Goal: Information Seeking & Learning: Compare options

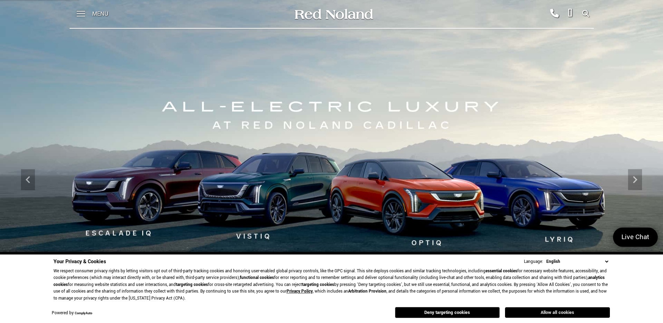
click at [557, 313] on button "Allow all cookies" at bounding box center [557, 312] width 105 height 10
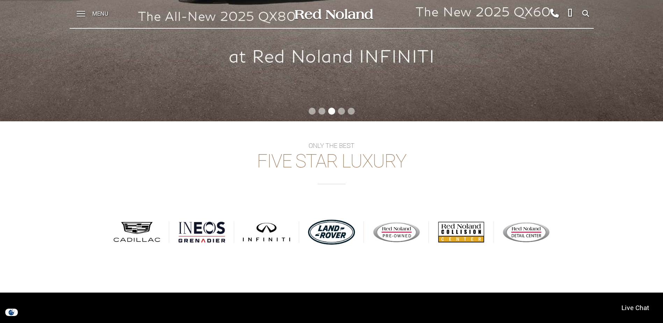
scroll to position [349, 0]
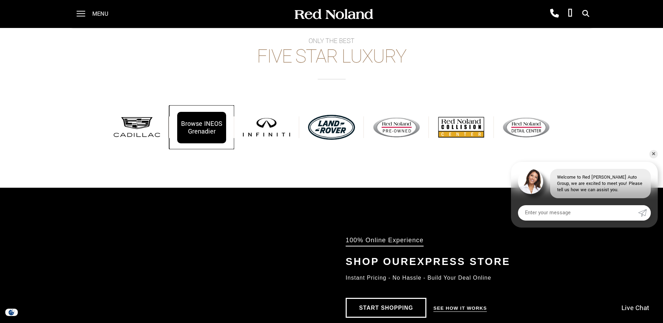
click at [208, 128] on div "Browse INEOS Grenadier" at bounding box center [201, 127] width 49 height 31
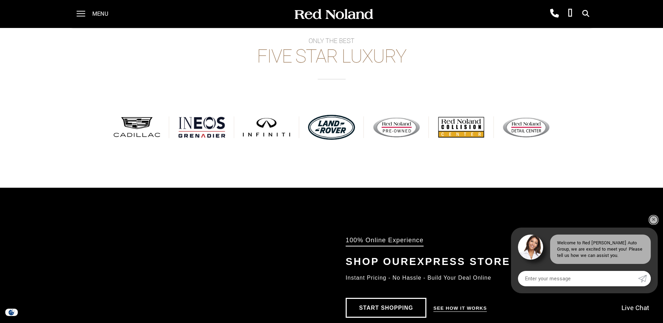
click at [655, 217] on link "✕" at bounding box center [653, 220] width 8 height 8
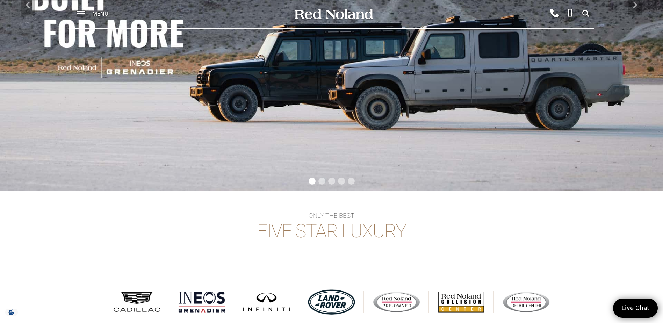
scroll to position [0, 0]
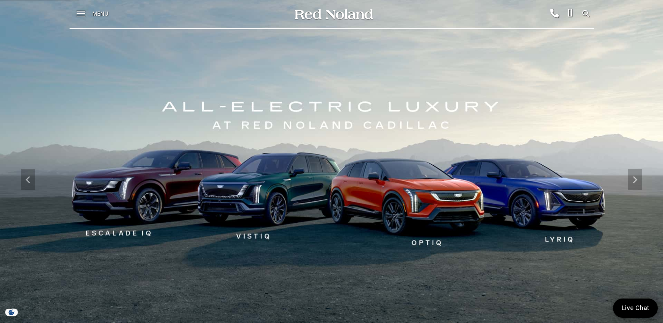
click at [585, 14] on icon at bounding box center [585, 14] width 7 height 0
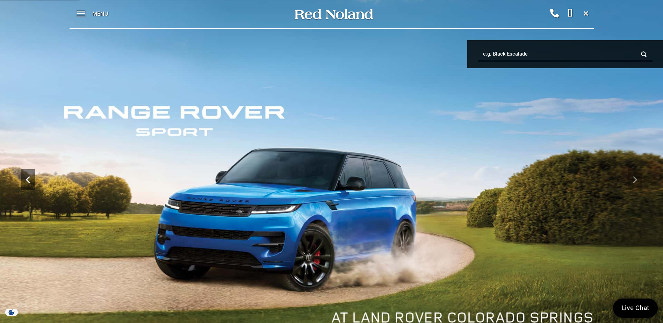
click at [26, 186] on icon "Previous" at bounding box center [28, 180] width 14 height 14
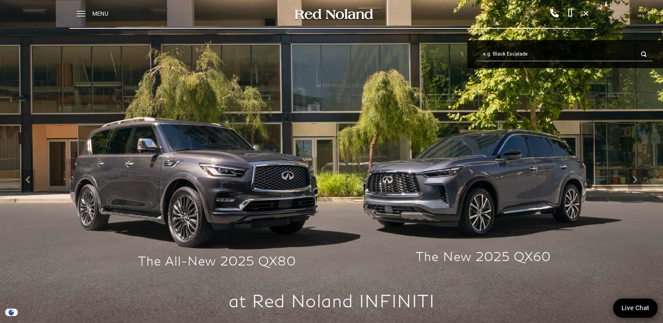
click at [441, 189] on img at bounding box center [331, 179] width 663 height 373
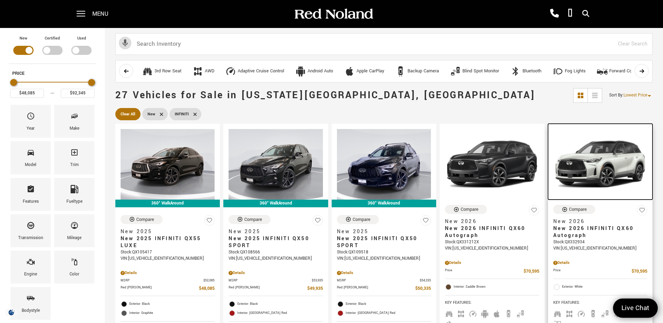
click at [620, 175] on img at bounding box center [600, 164] width 94 height 71
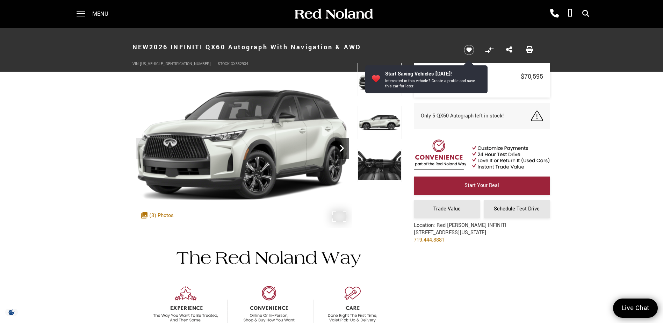
click at [341, 151] on icon "Next" at bounding box center [342, 148] width 14 height 14
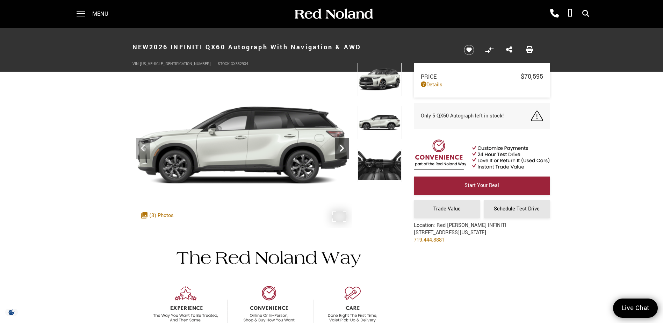
click at [341, 151] on icon "Next" at bounding box center [342, 148] width 4 height 7
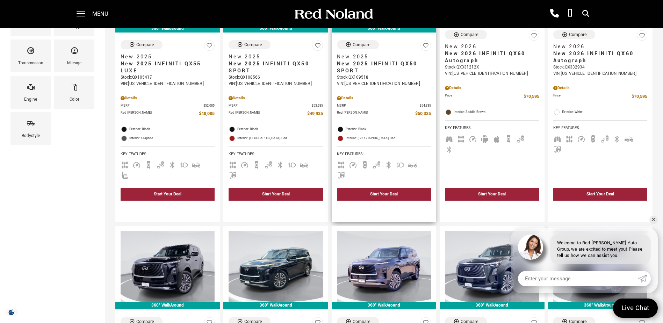
scroll to position [314, 0]
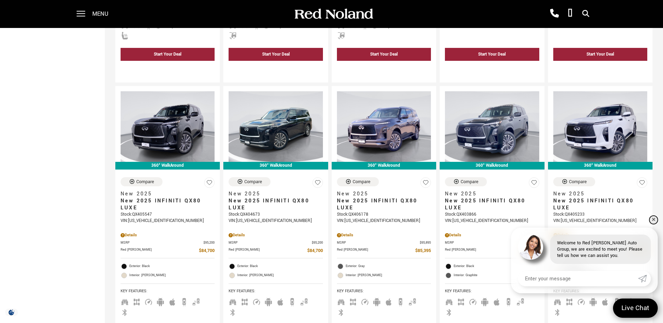
click at [651, 218] on link "✕" at bounding box center [653, 220] width 8 height 8
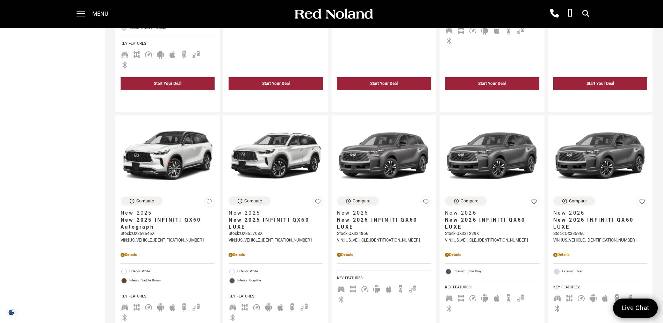
scroll to position [978, 0]
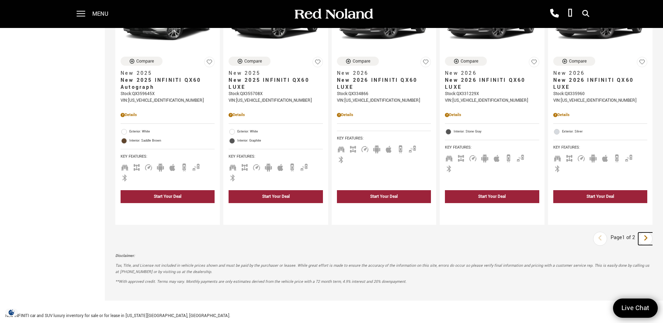
click at [648, 232] on icon "next page" at bounding box center [645, 237] width 5 height 11
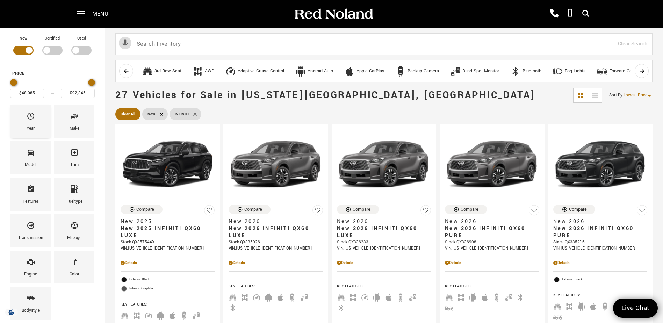
click at [32, 125] on div "Year" at bounding box center [31, 129] width 8 height 8
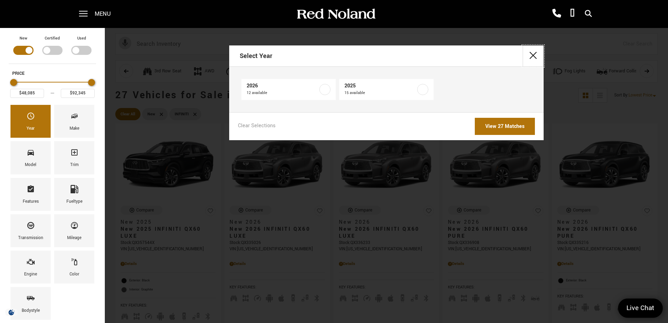
click at [530, 61] on button "close" at bounding box center [533, 55] width 21 height 21
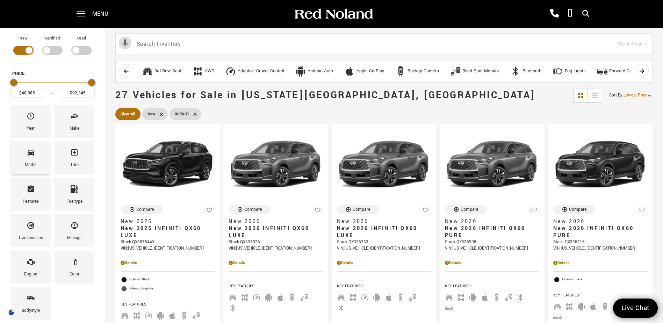
click at [36, 161] on div "Model" at bounding box center [30, 157] width 40 height 33
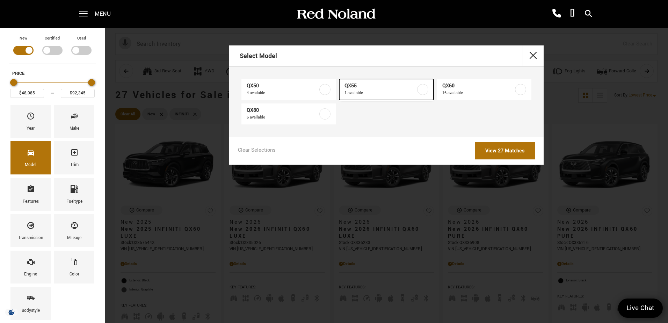
click at [421, 91] on label at bounding box center [422, 89] width 11 height 11
type input "$48,085"
checkbox input "true"
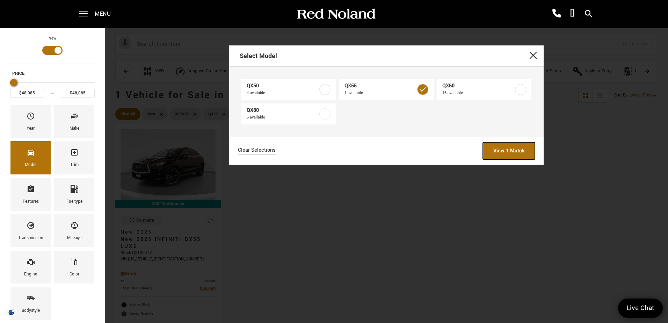
click at [496, 149] on link "View 1 Match" at bounding box center [509, 150] width 52 height 17
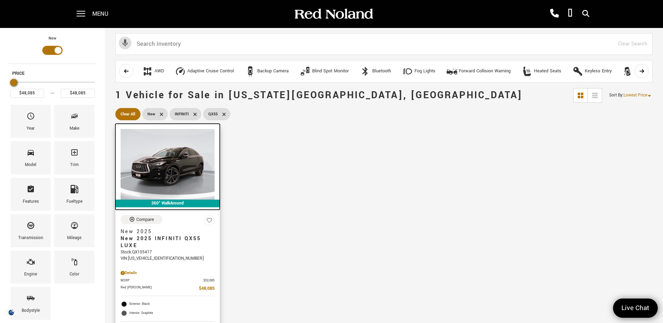
click at [181, 166] on img at bounding box center [168, 164] width 94 height 71
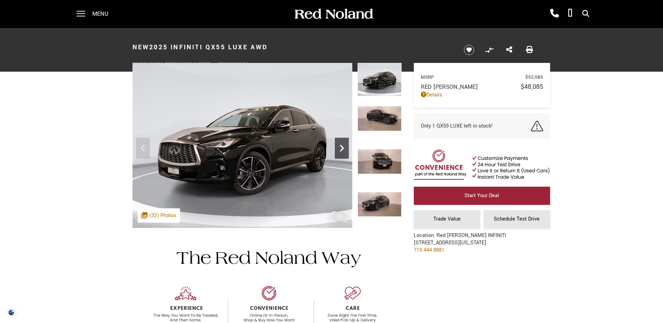
click at [343, 154] on icon "Next" at bounding box center [342, 148] width 14 height 14
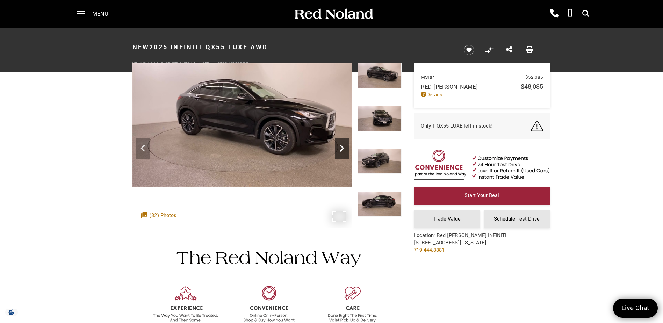
click at [343, 154] on icon "Next" at bounding box center [342, 148] width 14 height 14
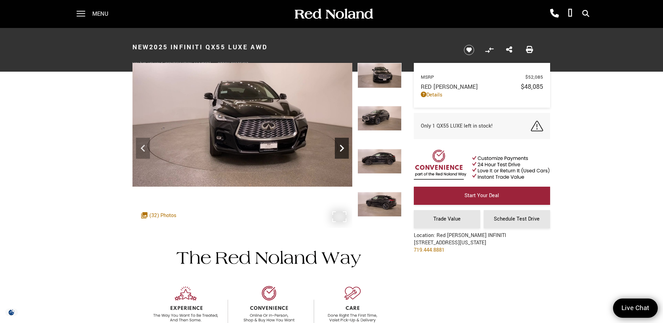
click at [343, 154] on icon "Next" at bounding box center [342, 148] width 14 height 14
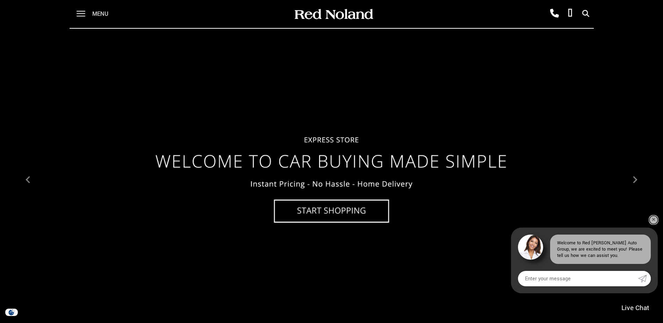
click at [651, 220] on link "✕" at bounding box center [653, 220] width 8 height 8
